Goal: Task Accomplishment & Management: Use online tool/utility

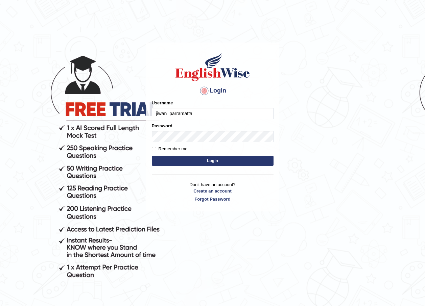
type input "jiwan_parramatta"
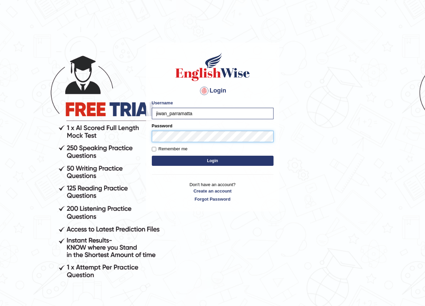
click at [152, 156] on button "Login" at bounding box center [213, 161] width 122 height 10
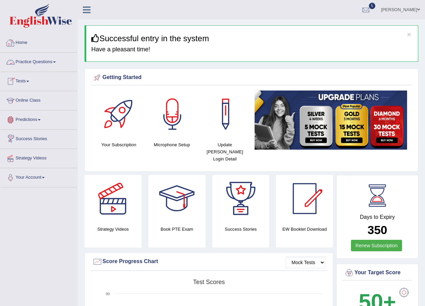
click at [32, 79] on link "Tests" at bounding box center [38, 80] width 77 height 17
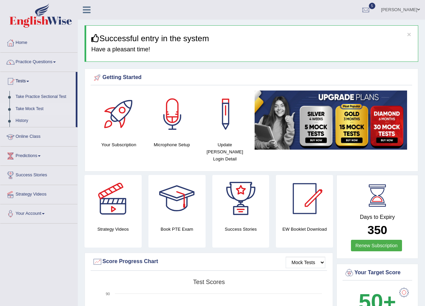
click at [38, 106] on link "Take Mock Test" at bounding box center [44, 109] width 63 height 12
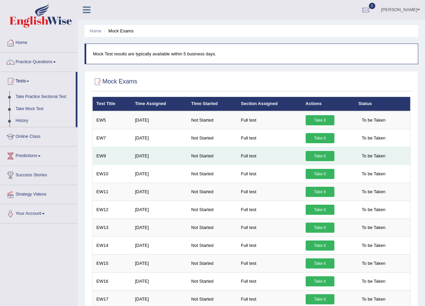
click at [315, 153] on link "Take it" at bounding box center [320, 156] width 29 height 10
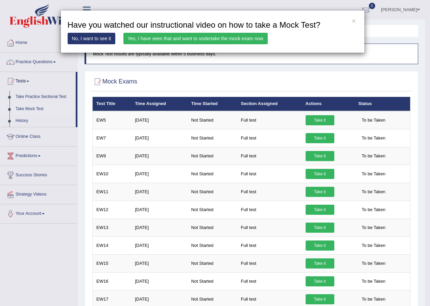
click at [210, 34] on link "Yes, I have seen that and want to undertake the mock exam now" at bounding box center [195, 38] width 144 height 11
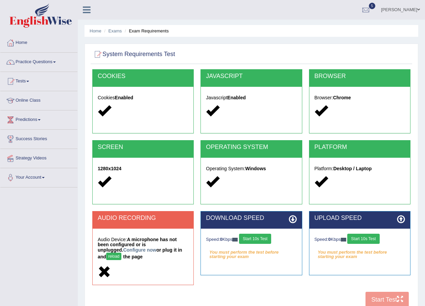
click at [121, 253] on button "reload" at bounding box center [113, 256] width 15 height 7
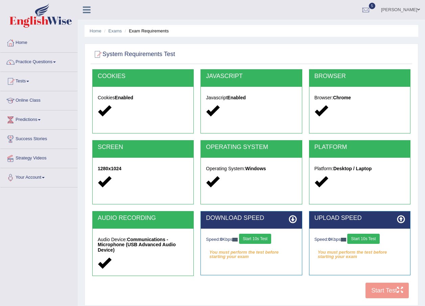
click at [250, 240] on button "Start 10s Test" at bounding box center [255, 239] width 32 height 10
click at [264, 239] on button "Start 10s Test" at bounding box center [265, 239] width 32 height 10
click at [366, 241] on button "Start 10s Test" at bounding box center [363, 239] width 32 height 10
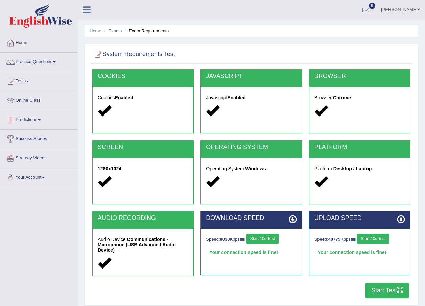
click at [386, 289] on button "Start Test" at bounding box center [386, 291] width 43 height 16
